Goal: Ask a question: Seek information or help from site administrators or community

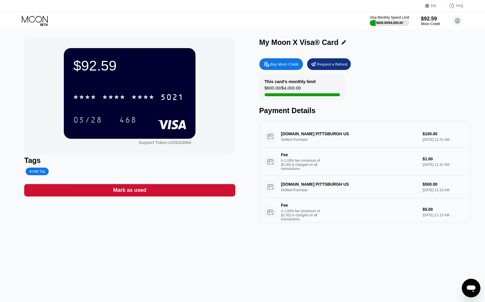
click at [472, 287] on icon "Open messaging window" at bounding box center [471, 288] width 9 height 7
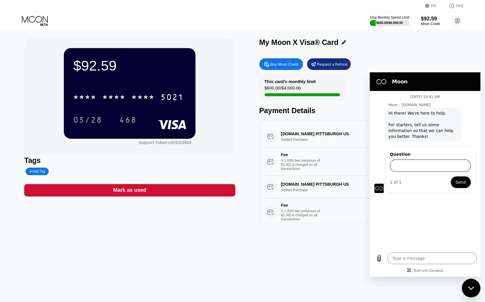
type textarea "x"
click at [404, 165] on input "Question" at bounding box center [430, 165] width 81 height 12
paste input "bc1qeuwn0q98f8sftsva535zgdxk0c3kymyrl2xu9c"
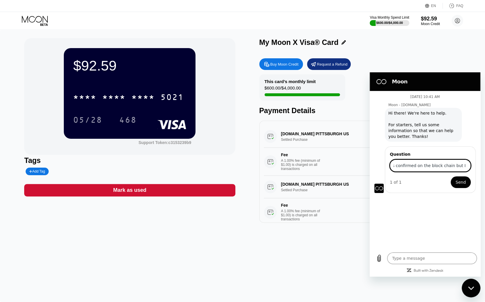
scroll to position [0, 244]
type input "Hello, I sent a 1000 dollars to my card yesterday to thebc1qeuwn0q98f8sftsva535…"
click at [451, 176] on button "Send" at bounding box center [461, 182] width 20 height 12
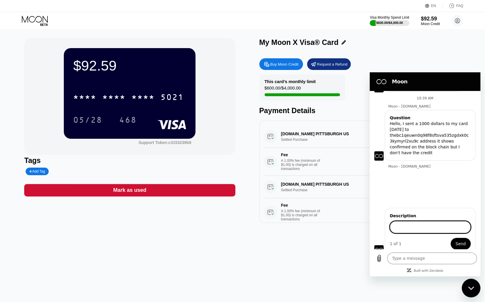
scroll to position [49, 0]
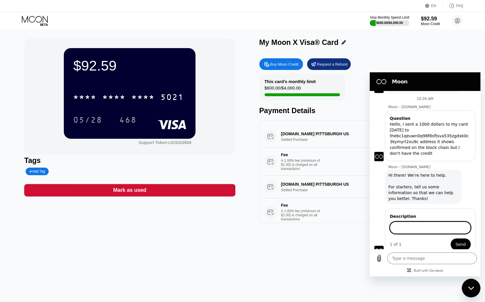
click at [457, 5] on div "FAQ" at bounding box center [459, 6] width 7 height 4
type textarea "x"
click at [407, 222] on input "Description" at bounding box center [430, 228] width 81 height 12
type input "Hello, I sent a 1000 dollars to my card yesterday to thebc1qeuwn0q98f8sftsva535…"
click at [459, 241] on span "Send" at bounding box center [461, 244] width 10 height 7
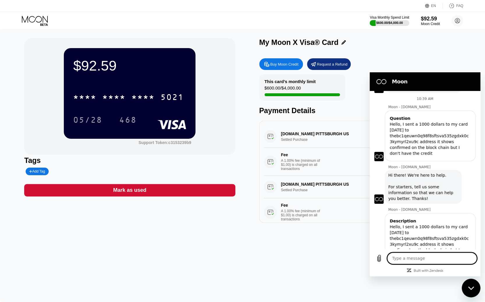
scroll to position [65, 0]
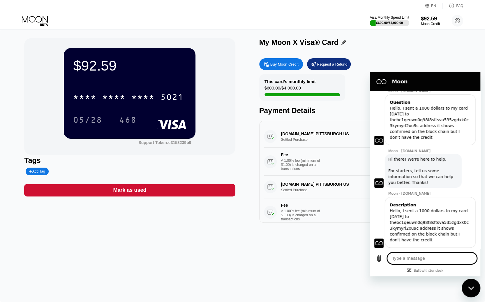
type textarea "x"
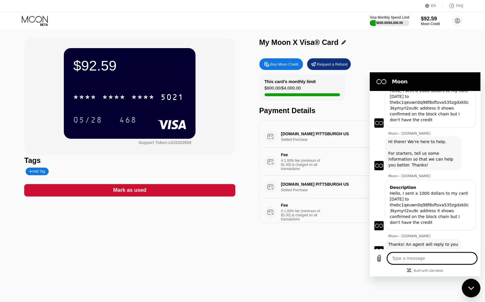
scroll to position [83, 0]
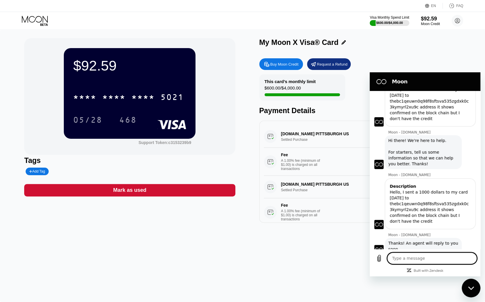
drag, startPoint x: 437, startPoint y: 259, endPoint x: 442, endPoint y: 260, distance: 4.8
click at [439, 260] on textarea at bounding box center [432, 258] width 90 height 12
type textarea "t"
type textarea "x"
type textarea "th"
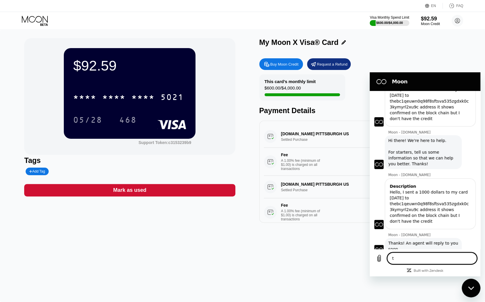
type textarea "x"
type textarea "tha"
type textarea "x"
type textarea "than"
type textarea "x"
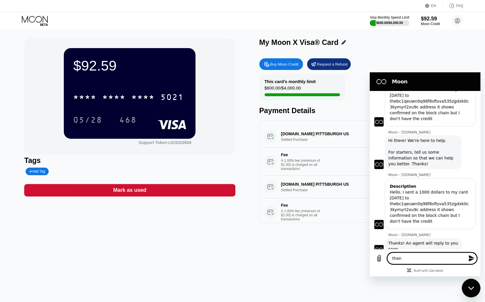
type textarea "thank"
type textarea "x"
type textarea "thanks"
type textarea "x"
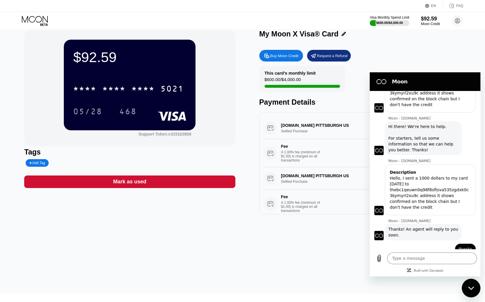
scroll to position [10, 0]
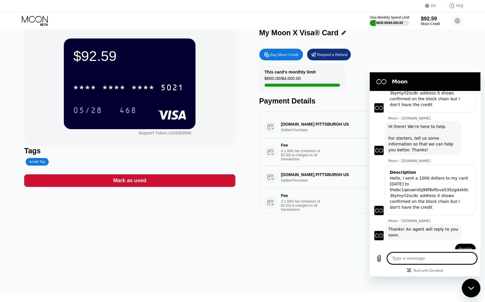
click at [483, 28] on div "Visa Monthly Spend Limit $600.00 / $4,000.00 $92.59 Moon Credit usasexguide@pro…" at bounding box center [242, 20] width 485 height 17
click at [382, 258] on icon "Upload file" at bounding box center [379, 258] width 7 height 7
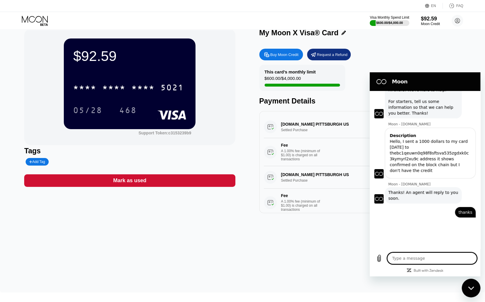
scroll to position [134, 0]
click at [413, 259] on textarea at bounding box center [432, 258] width 90 height 12
type textarea "x"
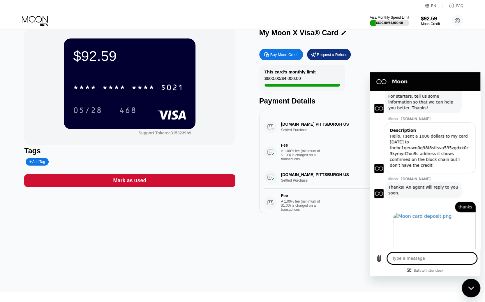
scroll to position [140, 0]
type textarea "T"
type textarea "x"
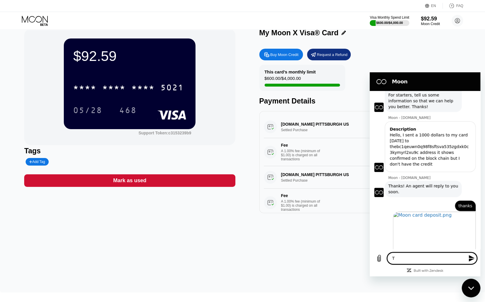
type textarea "Th"
type textarea "x"
type textarea "Thi"
type textarea "x"
type textarea "This"
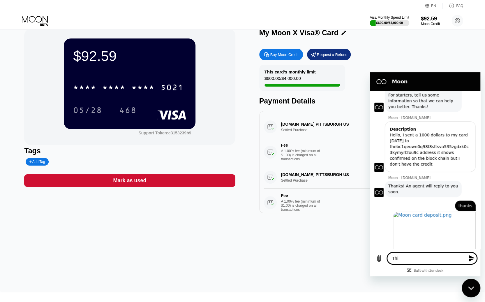
type textarea "x"
type textarea "This"
type textarea "x"
type textarea "This i"
type textarea "x"
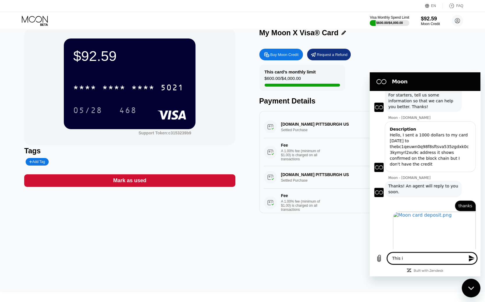
type textarea "This is"
type textarea "x"
type textarea "This is"
type textarea "x"
type textarea "This is a"
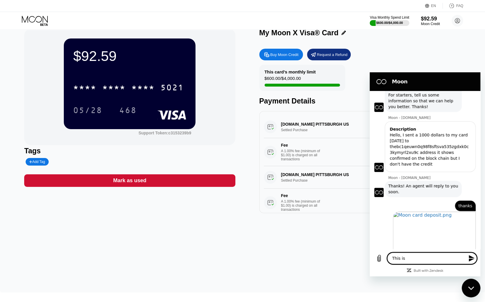
type textarea "x"
type textarea "This is a"
type textarea "x"
type textarea "This is a s"
type textarea "x"
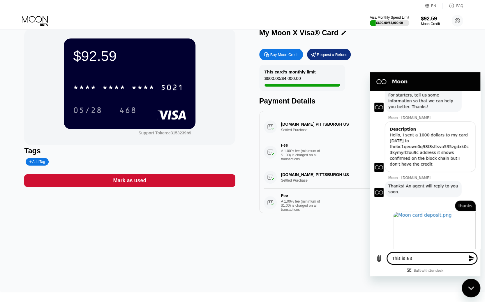
type textarea "This is a sc"
type textarea "x"
type textarea "This is a scr"
type textarea "x"
type textarea "This is a scre"
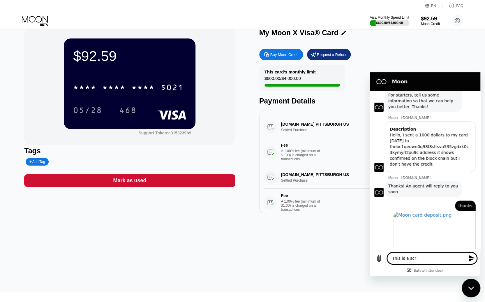
type textarea "x"
type textarea "This is a scree"
type textarea "x"
type textarea "This is a screenb"
type textarea "x"
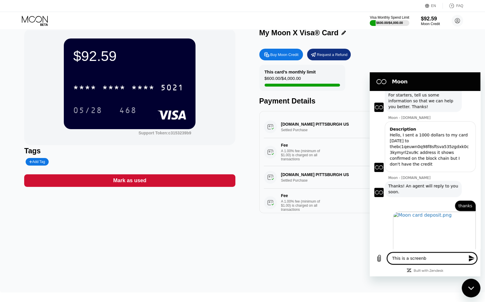
type textarea "This is a screenb"
type textarea "x"
type textarea "This is a screenb"
type textarea "x"
type textarea "This is a screen"
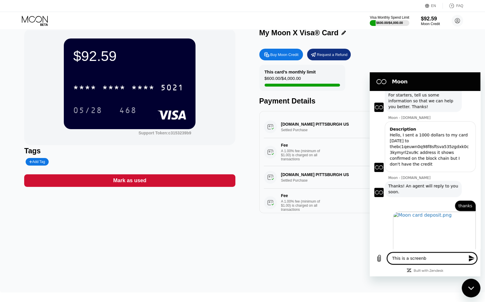
type textarea "x"
type textarea "This is a screen"
type textarea "x"
type textarea "This is a screen s"
type textarea "x"
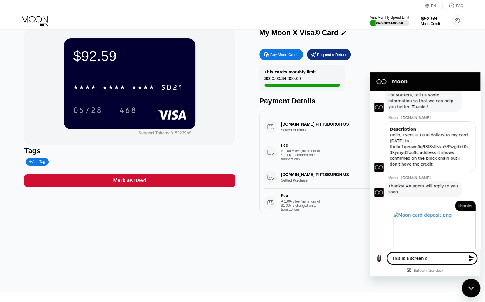
type textarea "This is a screen sh"
type textarea "x"
type textarea "This is a screen sho"
type textarea "x"
type textarea "This is a screen shot"
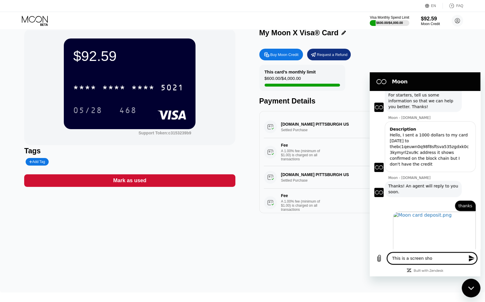
type textarea "x"
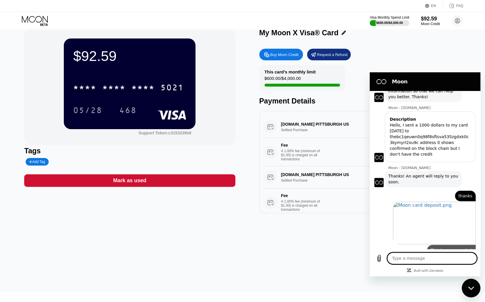
type textarea "x"
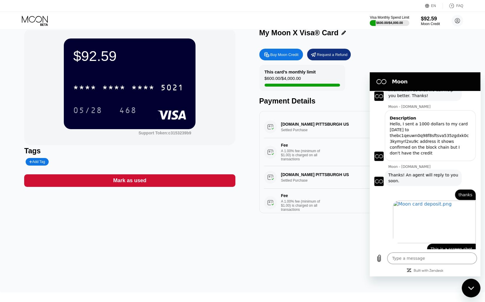
click at [286, 57] on div "Buy Moon Credit" at bounding box center [285, 54] width 28 height 5
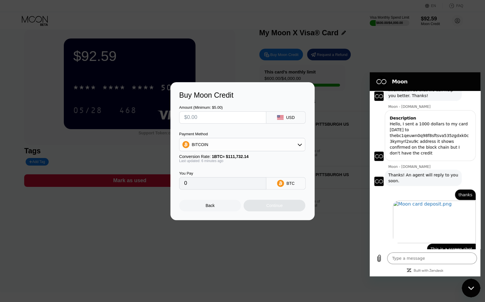
click at [206, 117] on input "text" at bounding box center [222, 118] width 77 height 12
type input "$1"
type input "0.00000896"
type input "$10"
type input "0.00008955"
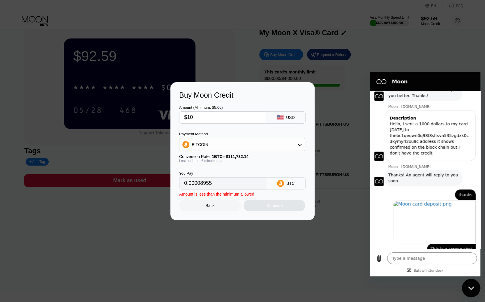
type input "$100"
type input "0.00089543"
type input "$1000"
type input "0.00895421"
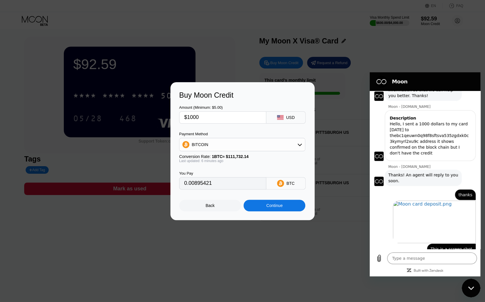
scroll to position [2, 0]
type input "$1000"
click at [259, 211] on div "Continue" at bounding box center [275, 206] width 62 height 12
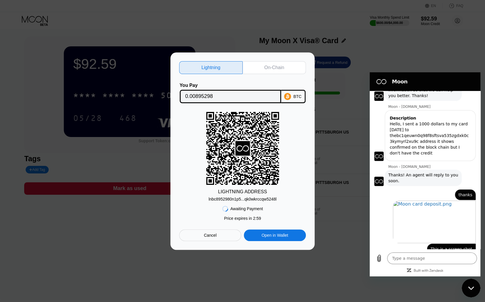
click at [283, 65] on div "On-Chain" at bounding box center [274, 68] width 20 height 6
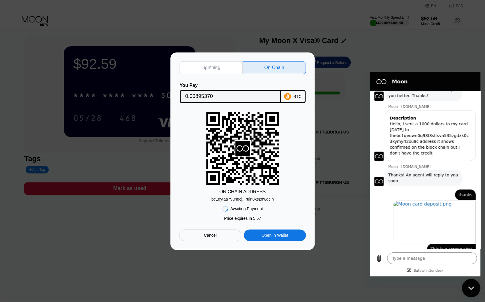
click at [246, 201] on div "bc1qytaa79uhqcj...ruln8xszrfwdclh" at bounding box center [242, 199] width 62 height 5
drag, startPoint x: 257, startPoint y: 199, endPoint x: 240, endPoint y: 201, distance: 17.4
click at [240, 201] on div "bc1qytaa79uhqcj...ruln8xszrfwdclh" at bounding box center [242, 199] width 62 height 5
drag, startPoint x: 210, startPoint y: 199, endPoint x: 291, endPoint y: 200, distance: 81.0
click at [291, 200] on div "ON CHAIN ADDRESS bc1qytaa79uhqcj...ruln8xszrfwdclh" at bounding box center [242, 156] width 127 height 89
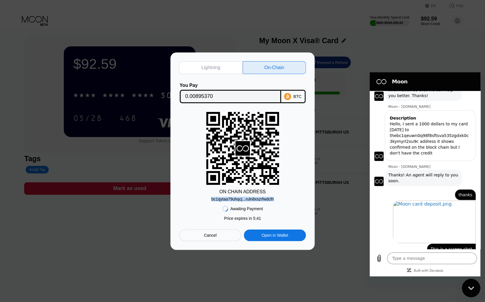
click at [257, 199] on div "bc1qytaa79uhqcj...ruln8xszrfwdclh" at bounding box center [242, 199] width 62 height 5
click at [224, 201] on div "bc1qytaa79uhqcj...ruln8xszrfwdclh" at bounding box center [242, 199] width 62 height 5
click at [280, 236] on div "Open in Wallet" at bounding box center [275, 235] width 27 height 5
drag, startPoint x: 265, startPoint y: 200, endPoint x: 185, endPoint y: 135, distance: 102.6
click at [185, 135] on div "ON CHAIN ADDRESS bc1qytaa79uhqcj...ruln8xszrfwdclh" at bounding box center [242, 156] width 127 height 89
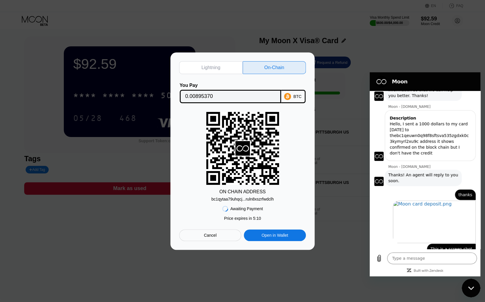
click at [282, 236] on div "Open in Wallet" at bounding box center [275, 235] width 27 height 5
click at [210, 237] on div "Cancel" at bounding box center [210, 235] width 13 height 5
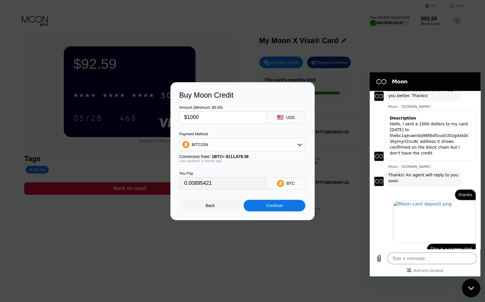
click at [212, 206] on div "Back" at bounding box center [210, 205] width 9 height 5
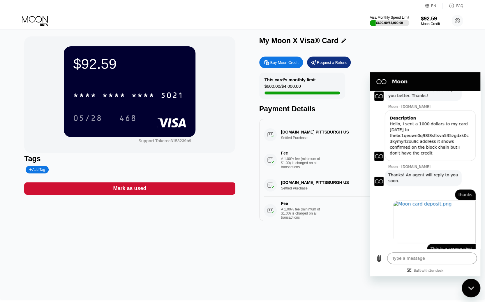
type textarea "x"
click at [413, 257] on textarea at bounding box center [432, 258] width 90 height 12
type textarea "I"
type textarea "x"
type textarea "I"
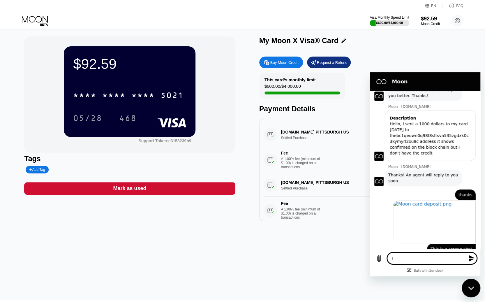
type textarea "x"
type textarea "I h"
type textarea "x"
type textarea "I ha"
type textarea "x"
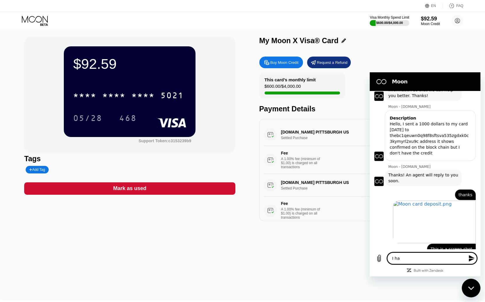
type textarea "I hav"
type textarea "x"
type textarea "I have"
type textarea "x"
type textarea "I have"
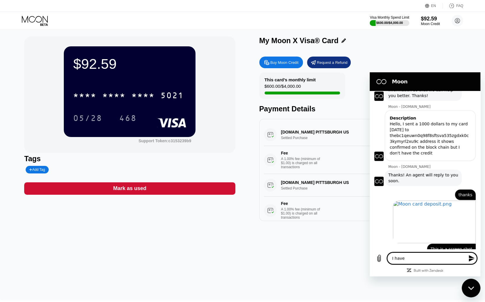
type textarea "x"
type textarea "I have a"
type textarea "x"
type textarea "I have ar"
type textarea "x"
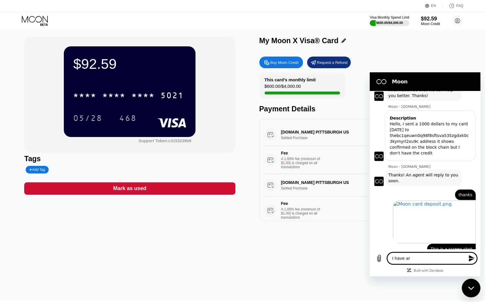
type textarea "I have arr"
type textarea "x"
type textarea "I have arre"
type textarea "x"
type textarea "I have arr"
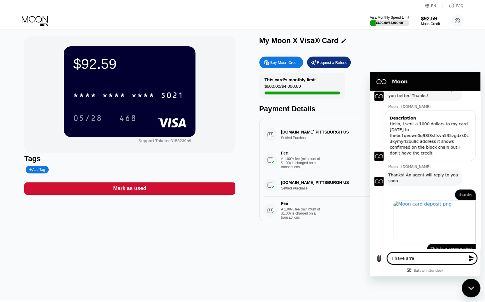
type textarea "x"
type textarea "I have ar"
type textarea "x"
type textarea "I have a"
type textarea "x"
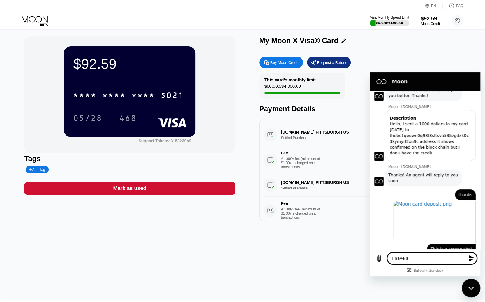
type textarea "I have"
type textarea "x"
type textarea "I have e"
type textarea "x"
type textarea "I have er"
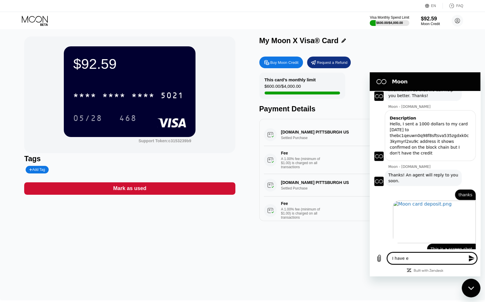
type textarea "x"
type textarea "I have err"
type textarea "x"
type textarea "I have erra"
type textarea "x"
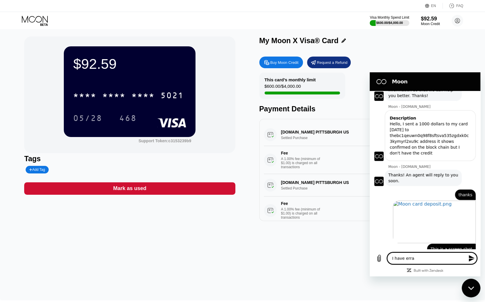
type textarea "I have erran"
type textarea "x"
type textarea "I have errand"
type textarea "x"
type textarea "I have errands"
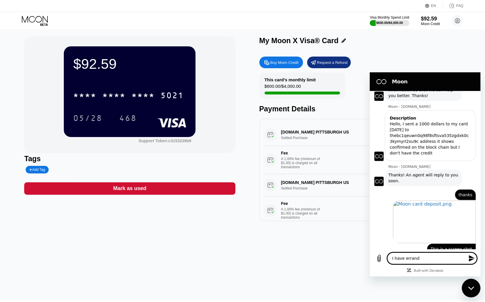
type textarea "x"
type textarea "I have errands"
type textarea "x"
type textarea "I have errands t"
type textarea "x"
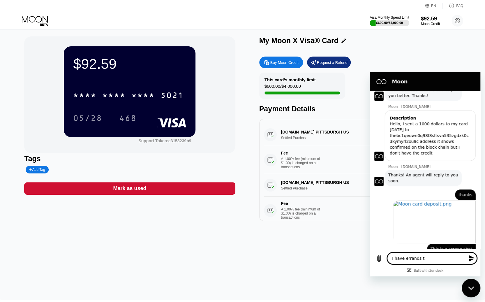
type textarea "I have errands to"
type textarea "x"
type textarea "I have errands to"
type textarea "x"
type textarea "I have errands to r"
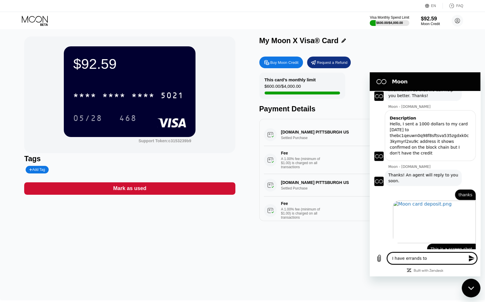
type textarea "x"
type textarea "I have errands to ru"
type textarea "x"
type textarea "I have errands to run"
type textarea "x"
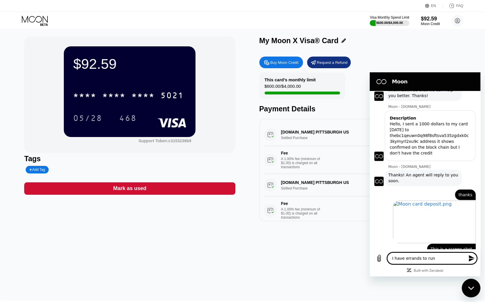
type textarea "I have errands to run."
type textarea "x"
type textarea "I have errands to run."
type textarea "x"
type textarea "I have errands to run. I"
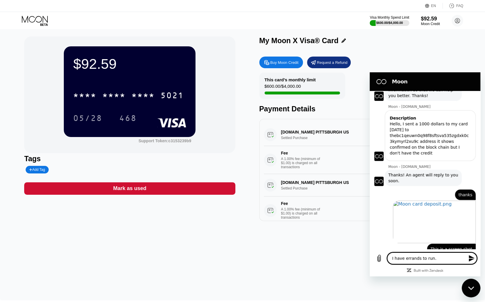
type textarea "x"
type textarea "I have errands to run. I'"
type textarea "x"
type textarea "I have errands to run. I'l"
type textarea "x"
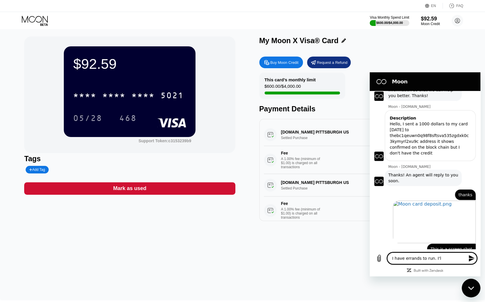
type textarea "I have errands to run. I'll"
type textarea "x"
type textarea "I have errands to run. I'll"
type textarea "x"
type textarea "I have errands to run. I'll c"
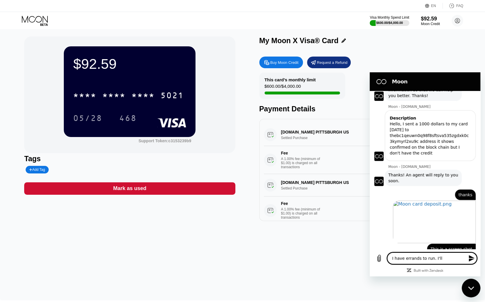
type textarea "x"
type textarea "I have errands to run. I'll ch"
type textarea "x"
type textarea "I have errands to run. I'll che"
type textarea "x"
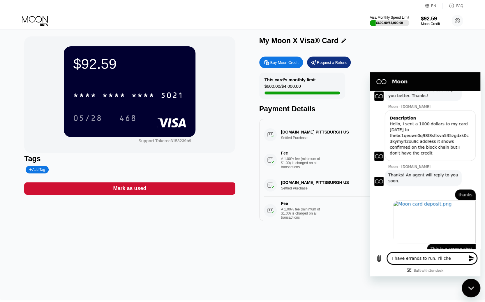
type textarea "I have errands to run. I'll chec"
type textarea "x"
type textarea "I have errands to run. I'll check"
type textarea "x"
type textarea "I have errands to run. I'll check"
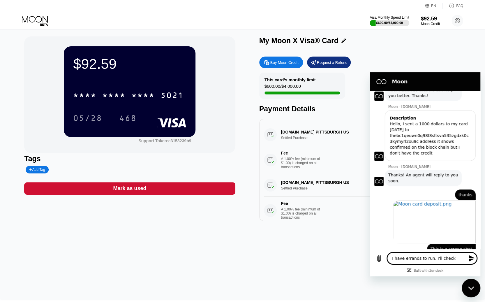
type textarea "x"
type textarea "I have errands to run. I'll check b"
type textarea "x"
type textarea "I have errands to run. I'll check ba"
type textarea "x"
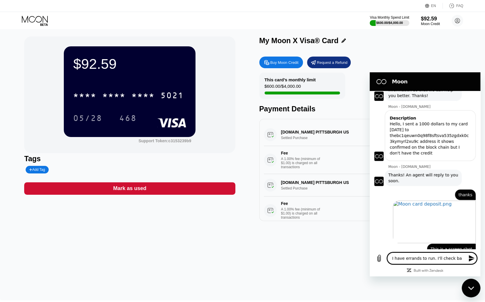
type textarea "I have errands to run. I'll check bac"
type textarea "x"
type textarea "I have errands to run. I'll check back"
type textarea "x"
type textarea "I have errands to run. I'll check back"
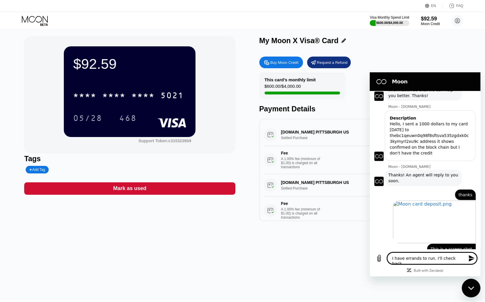
type textarea "x"
type textarea "I have errands to run. I'll check back l"
type textarea "x"
type textarea "I have errands to run. I'll check back la"
type textarea "x"
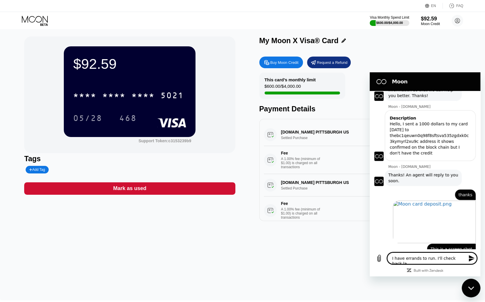
type textarea "I have errands to run. I'll check back lat"
type textarea "x"
type textarea "I have errands to run. I'll check back late"
type textarea "x"
type textarea "I have errands to run. I'll check back later"
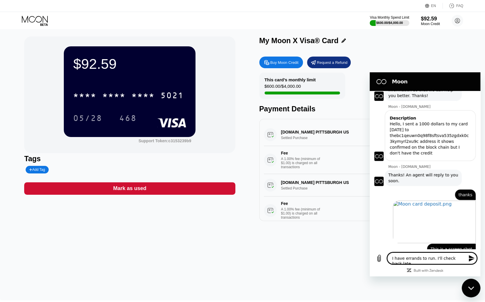
type textarea "x"
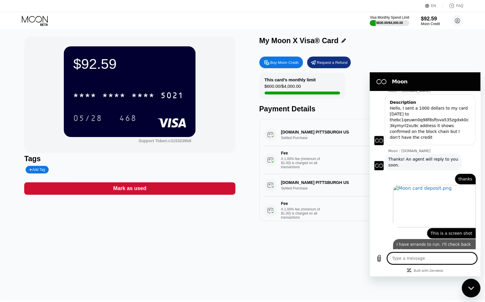
scroll to position [168, 0]
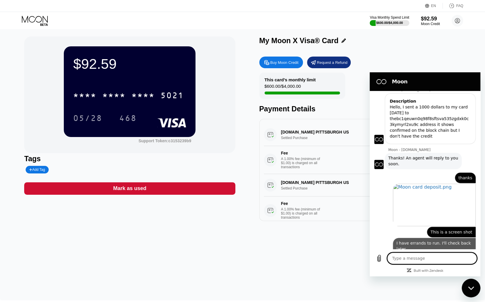
type textarea "x"
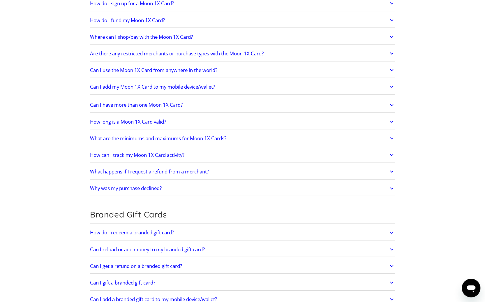
scroll to position [614, 0]
